Goal: Obtain resource: Download file/media

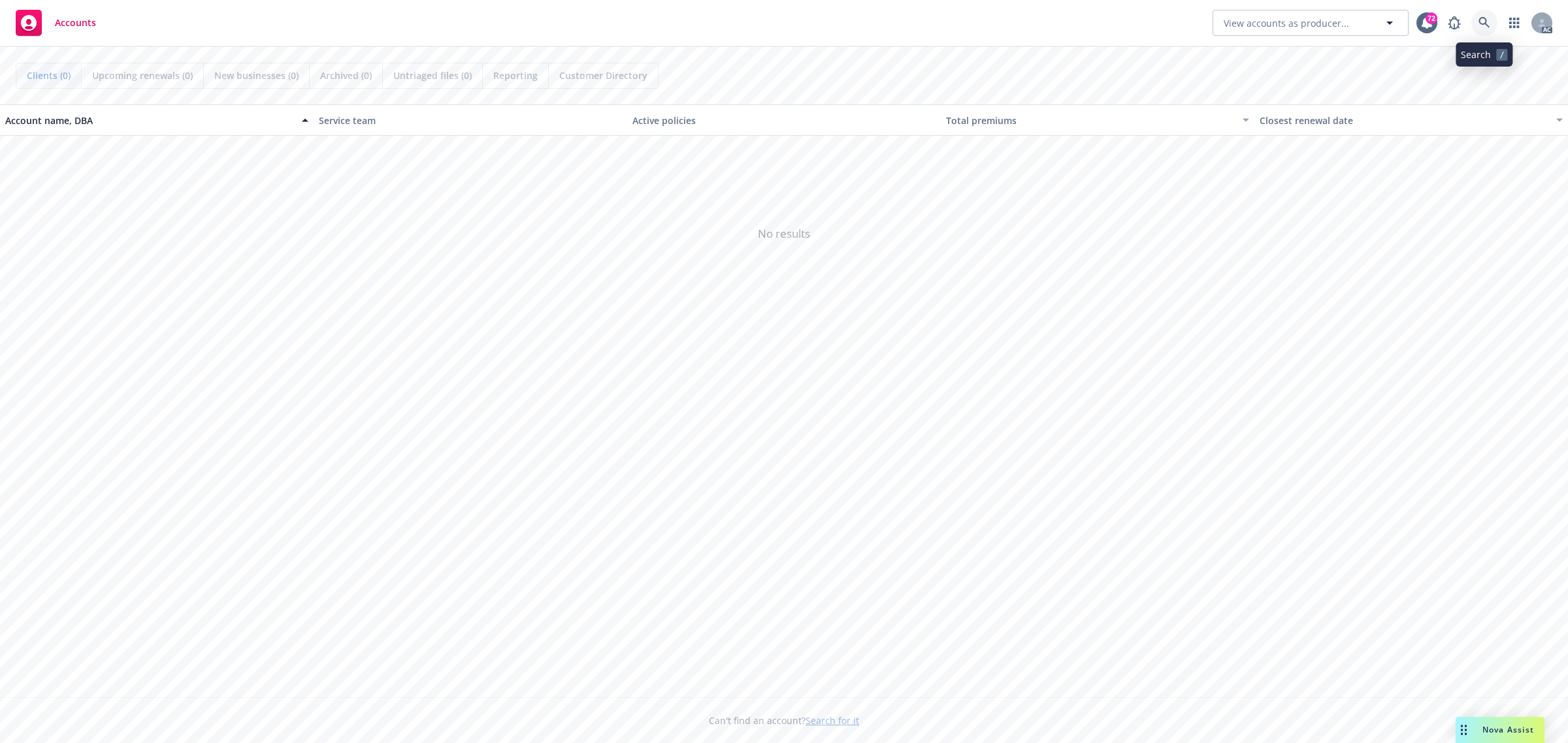
click at [1486, 24] on icon at bounding box center [1484, 23] width 12 height 12
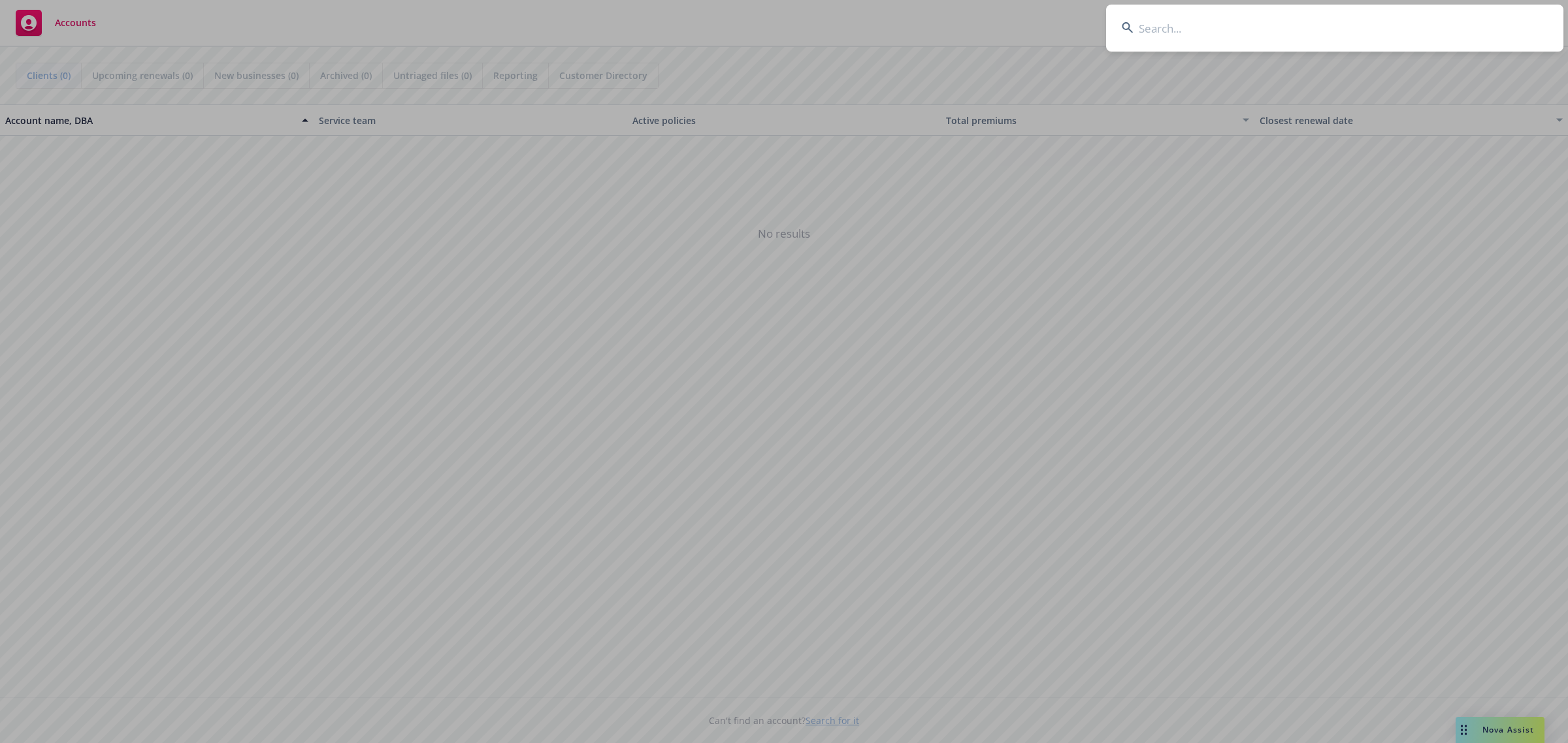
click at [1235, 37] on input at bounding box center [1335, 28] width 457 height 47
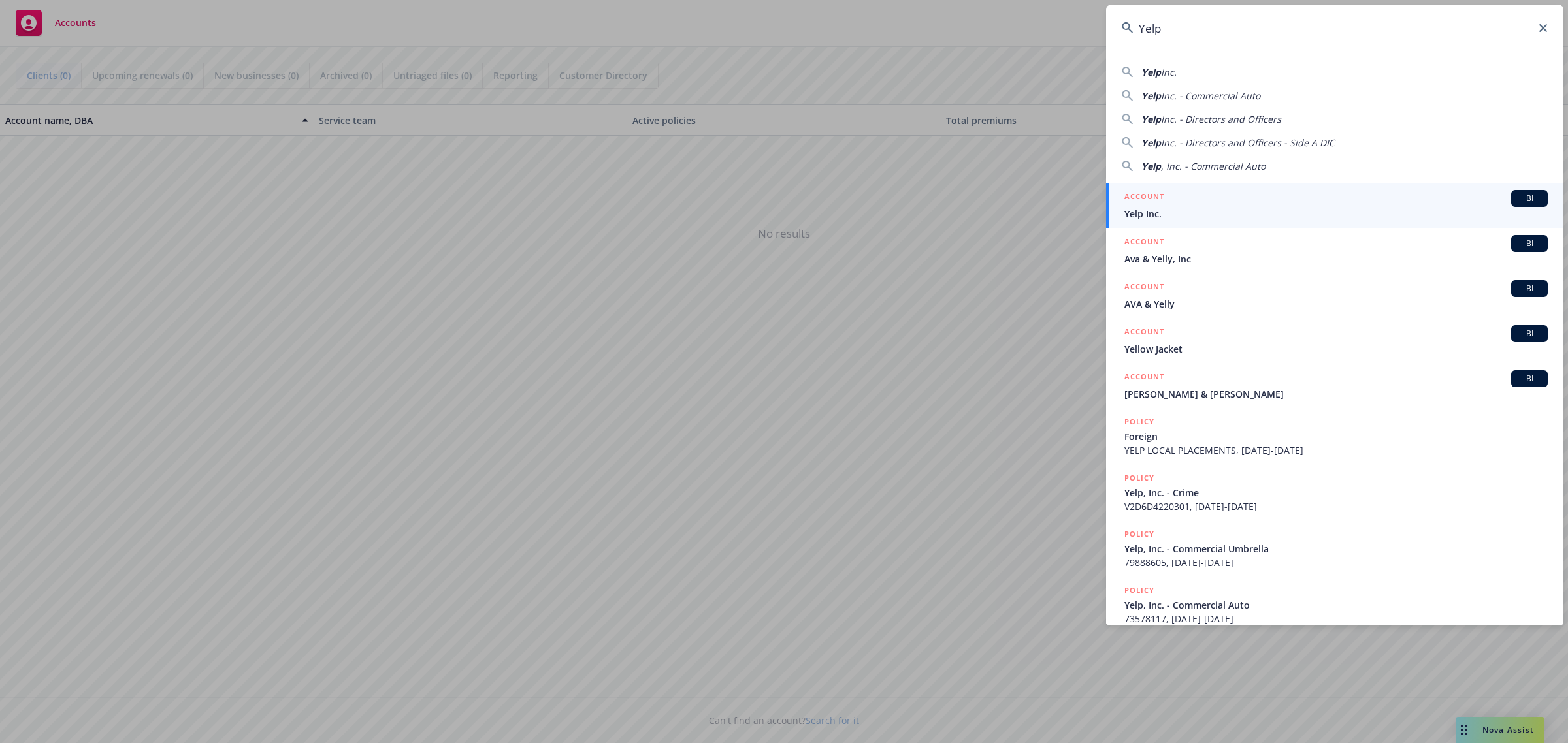
type input "Yelp"
click at [1517, 202] on span "BI" at bounding box center [1530, 199] width 26 height 12
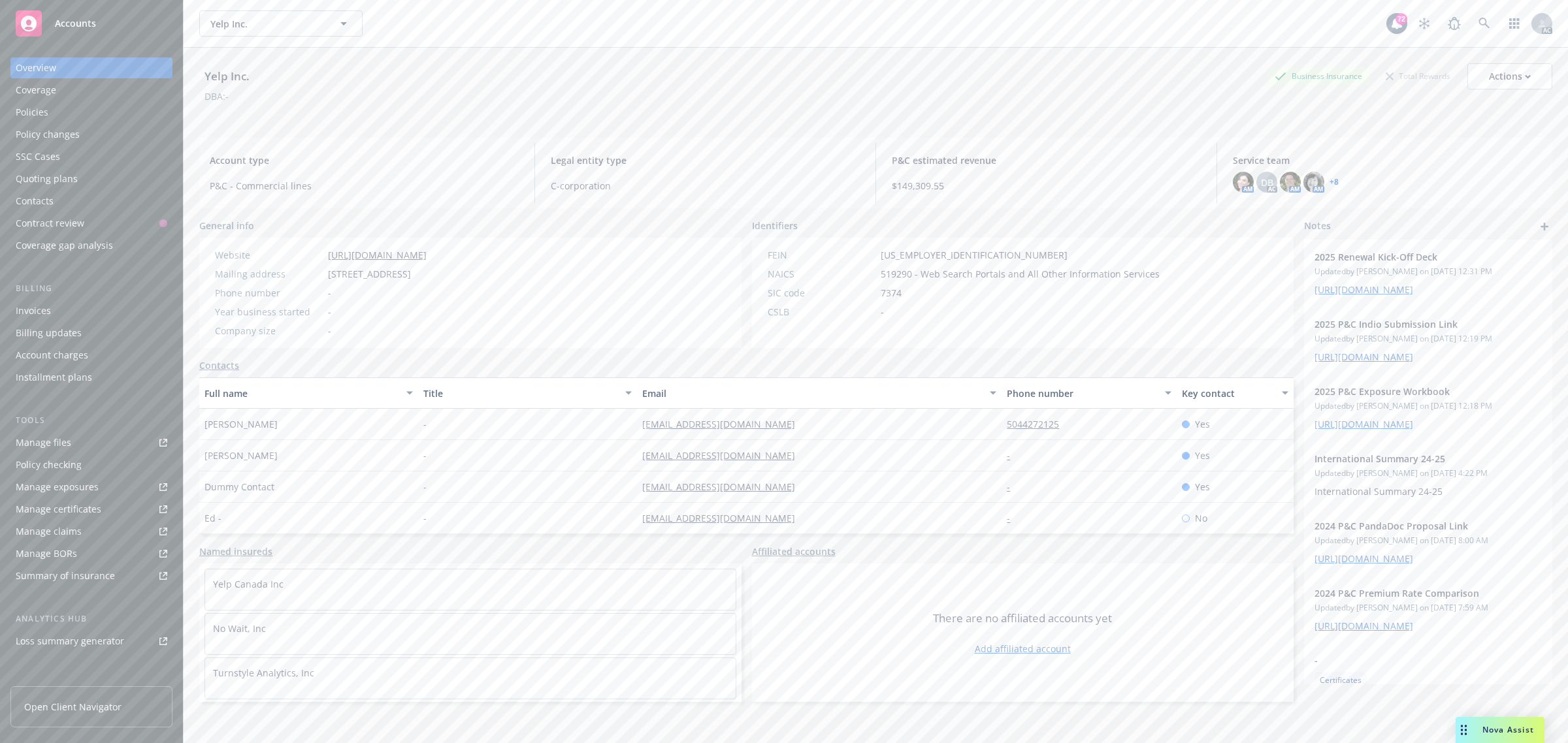
click at [37, 113] on div "Policies" at bounding box center [32, 112] width 33 height 21
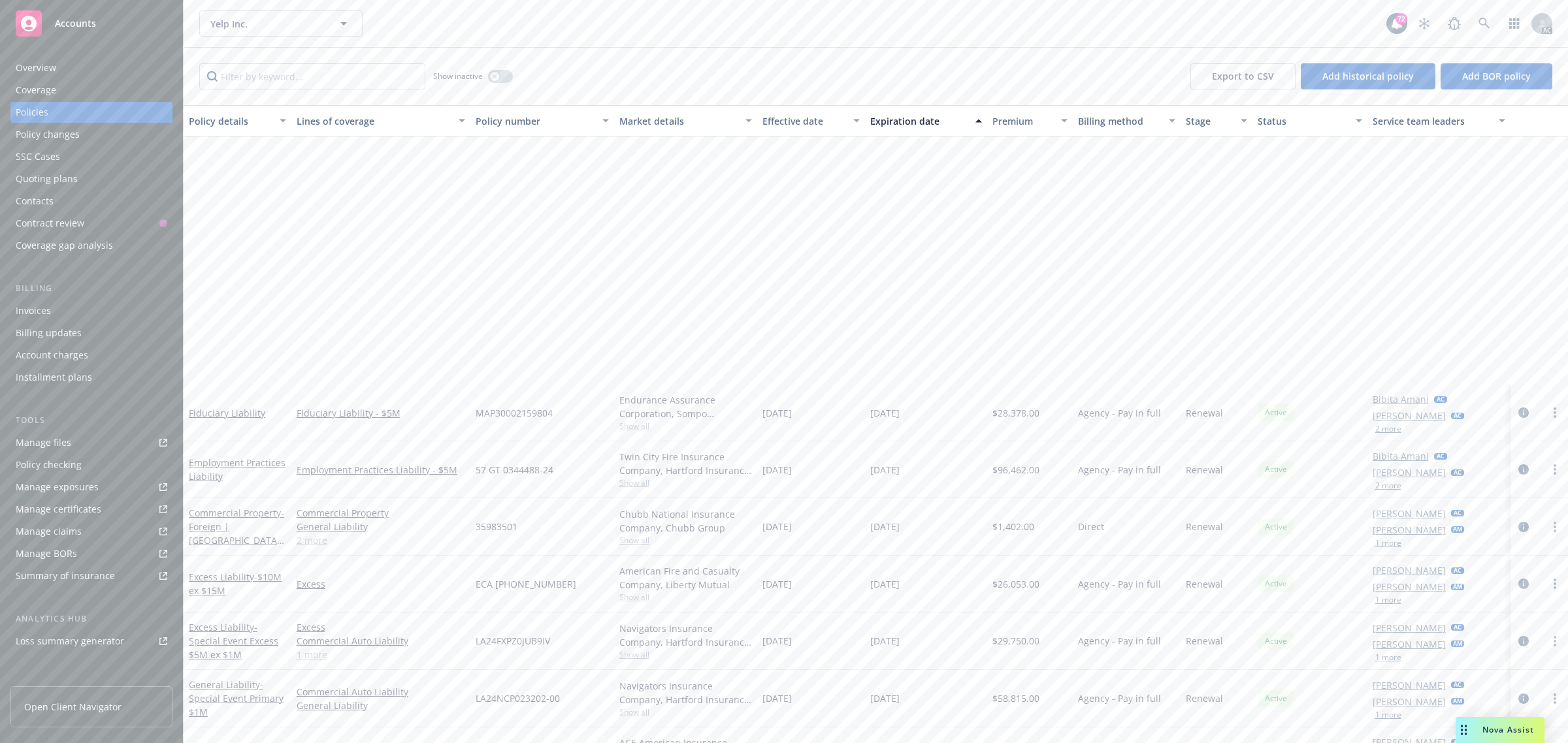
scroll to position [654, 0]
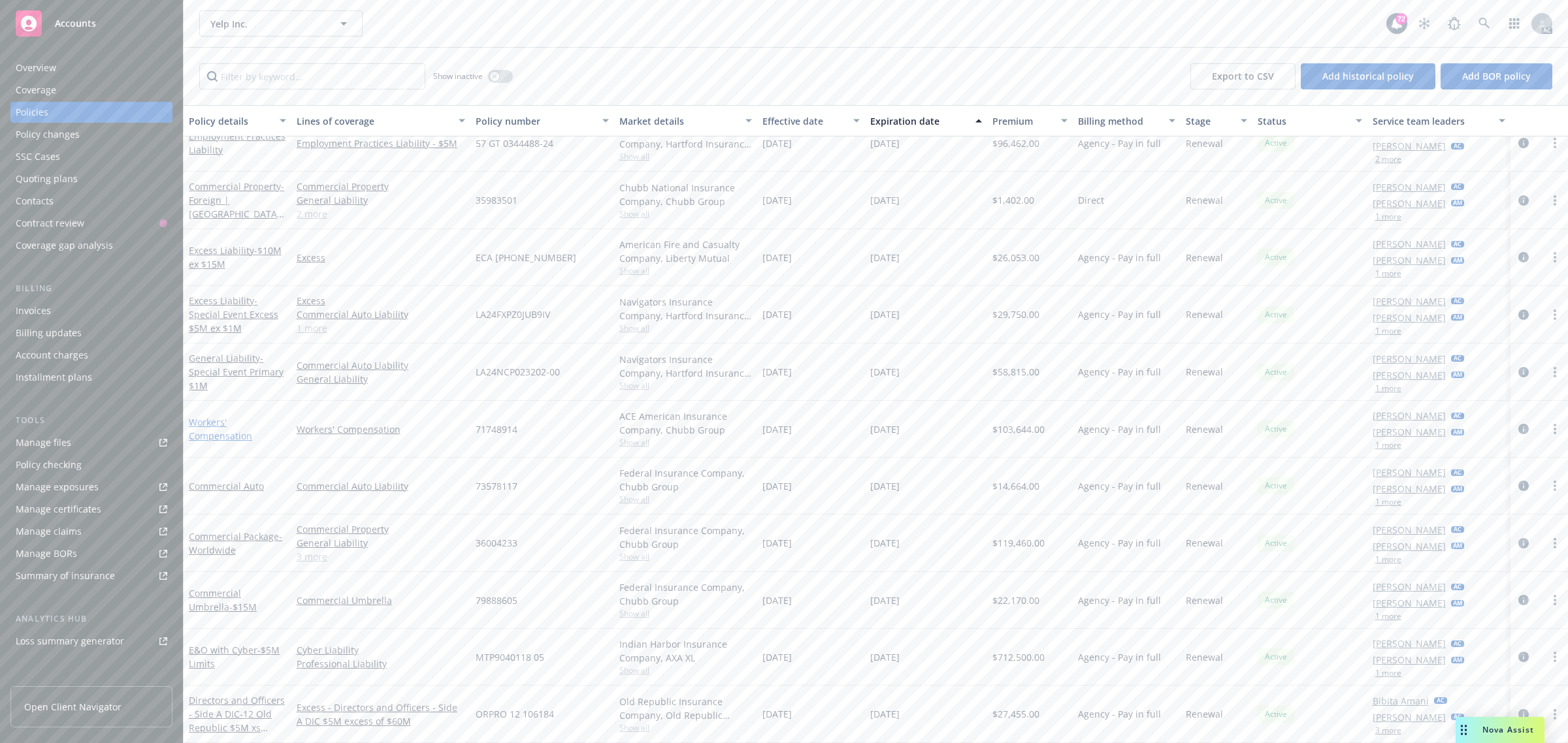
click at [222, 433] on link "Workers' Compensation" at bounding box center [221, 429] width 63 height 26
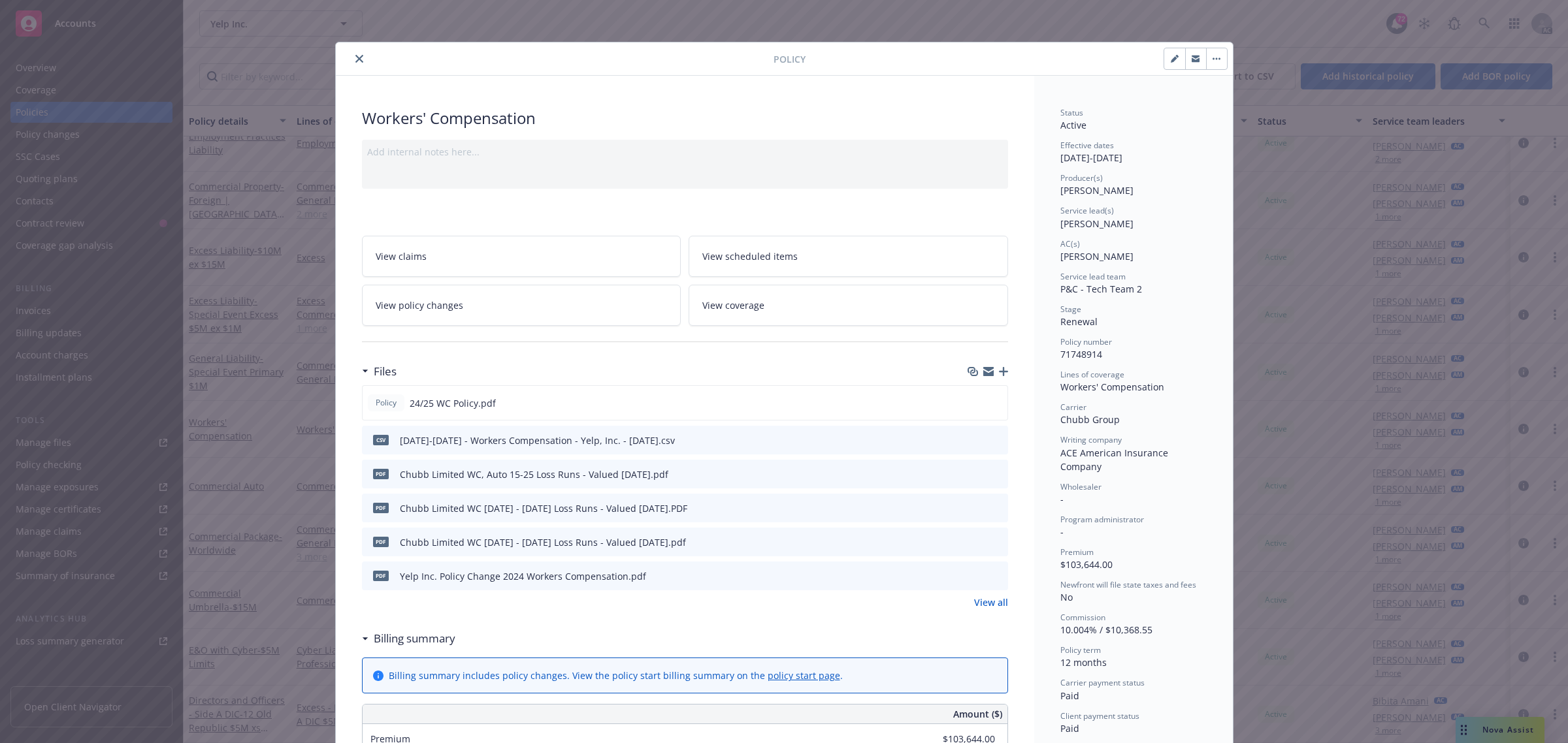
click at [969, 575] on icon "download file" at bounding box center [974, 575] width 11 height 11
